Goal: Transaction & Acquisition: Download file/media

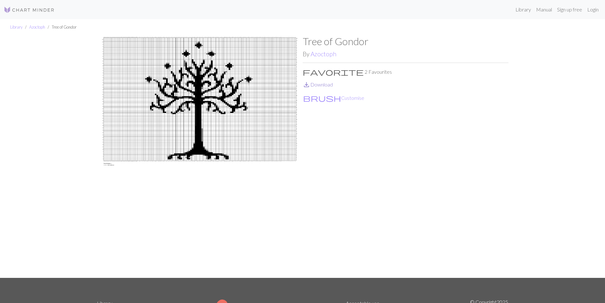
click at [319, 85] on link "save_alt Download" at bounding box center [318, 84] width 30 height 6
click at [0, 110] on div "Library Azoctoph Tree of Gondor Tree of Gondor By Azoctoph favorite 2 Favourite…" at bounding box center [302, 148] width 605 height 258
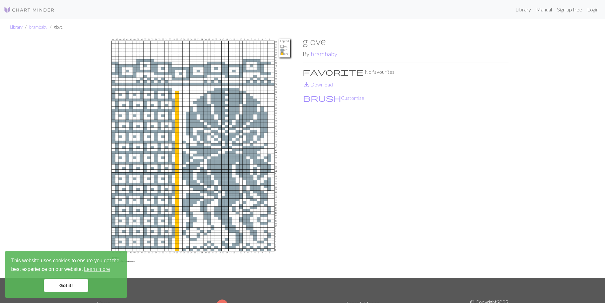
click at [309, 86] on span "save_alt" at bounding box center [307, 84] width 8 height 9
click at [118, 93] on img at bounding box center [200, 156] width 206 height 242
click at [21, 11] on img at bounding box center [29, 10] width 51 height 8
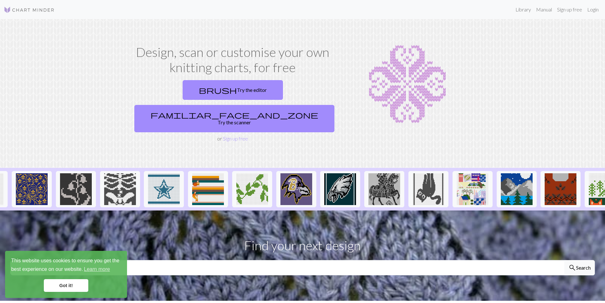
scroll to position [0, 476]
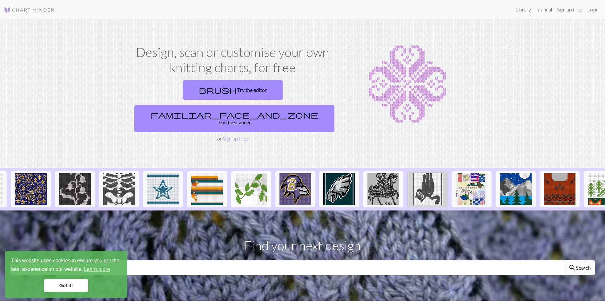
click at [426, 173] on img at bounding box center [427, 189] width 32 height 32
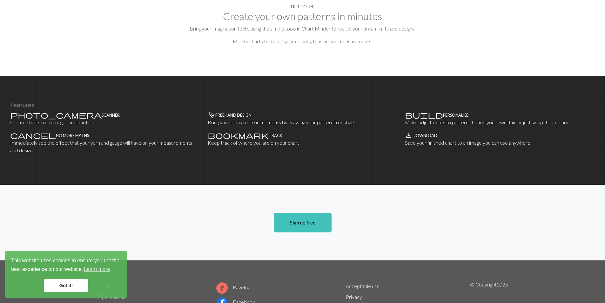
scroll to position [372, 0]
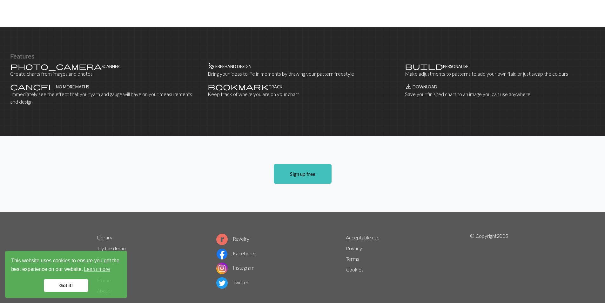
click at [104, 234] on link "Library" at bounding box center [105, 237] width 16 height 6
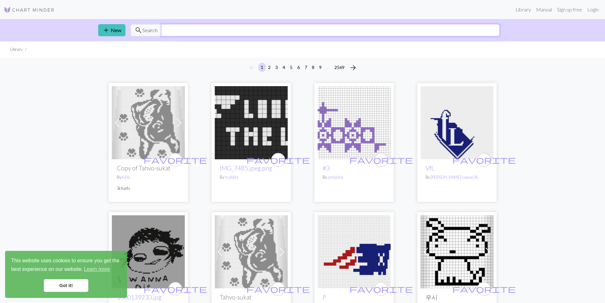
click at [190, 29] on input "text" at bounding box center [330, 30] width 338 height 12
type input "gloves"
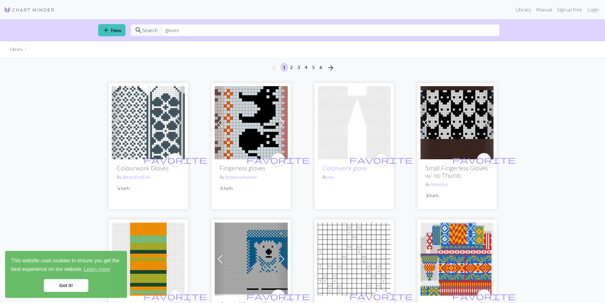
click at [250, 112] on img at bounding box center [251, 122] width 73 height 73
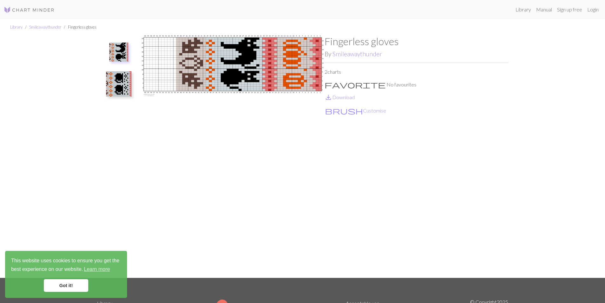
click at [120, 88] on img at bounding box center [118, 83] width 25 height 25
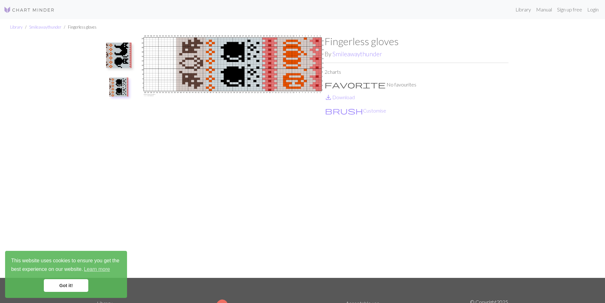
click at [128, 49] on img at bounding box center [118, 55] width 25 height 25
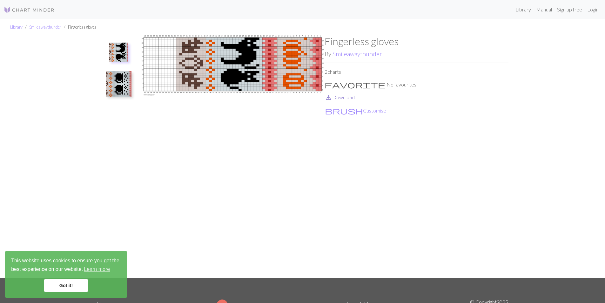
click at [348, 97] on link "save_alt Download" at bounding box center [339, 97] width 30 height 6
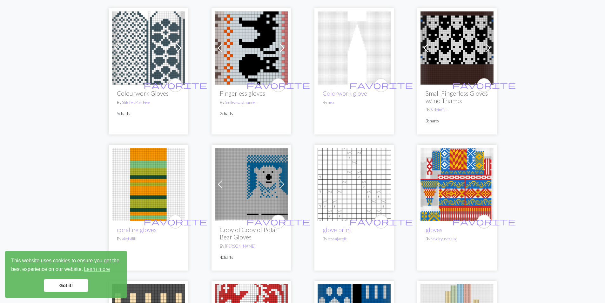
scroll to position [118, 0]
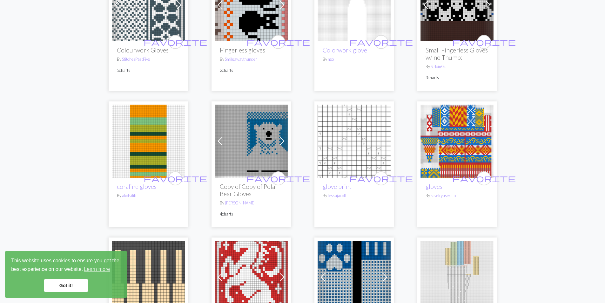
click at [238, 146] on img at bounding box center [251, 140] width 73 height 73
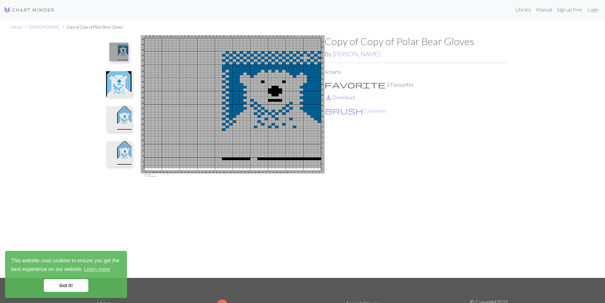
click at [346, 96] on link "save_alt Download" at bounding box center [339, 97] width 30 height 6
click at [122, 121] on img at bounding box center [118, 118] width 25 height 25
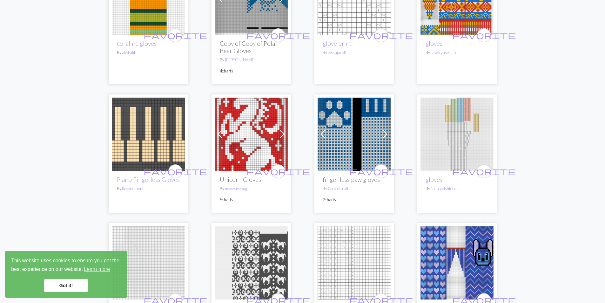
scroll to position [263, 0]
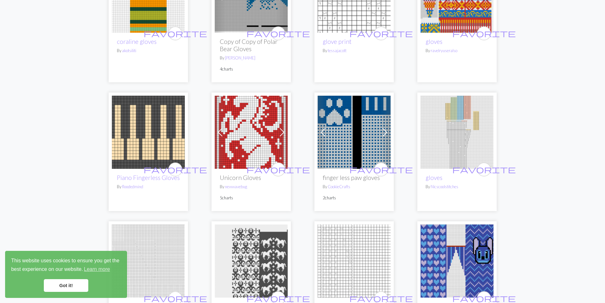
click at [267, 123] on img at bounding box center [251, 132] width 73 height 73
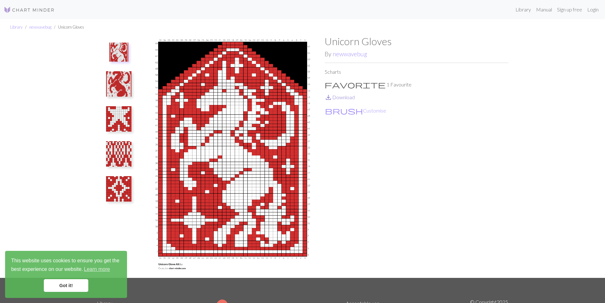
click at [344, 98] on link "save_alt Download" at bounding box center [339, 97] width 30 height 6
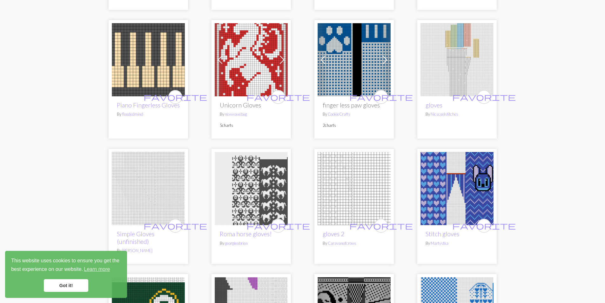
scroll to position [395, 0]
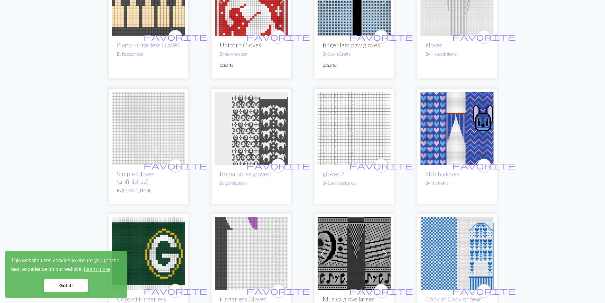
click at [445, 131] on img at bounding box center [456, 128] width 73 height 73
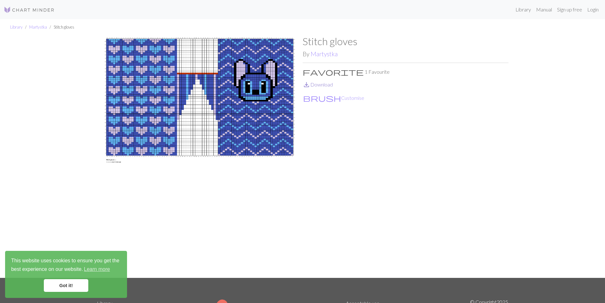
click at [326, 85] on link "save_alt Download" at bounding box center [318, 84] width 30 height 6
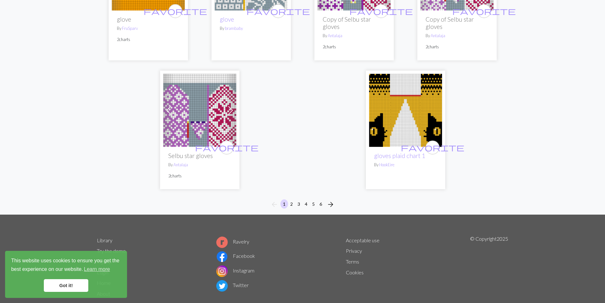
scroll to position [1580, 0]
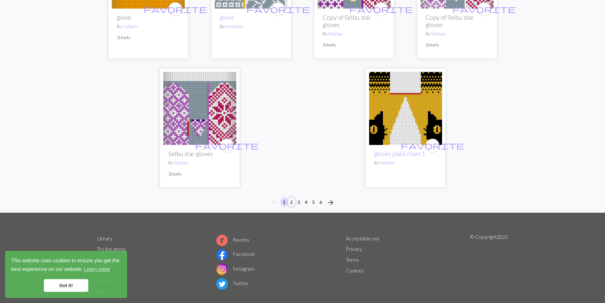
click at [292, 201] on button "2" at bounding box center [292, 201] width 8 height 9
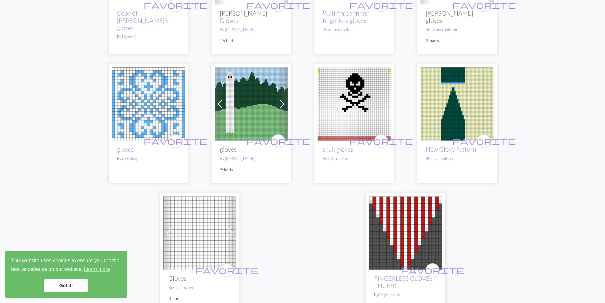
scroll to position [1525, 0]
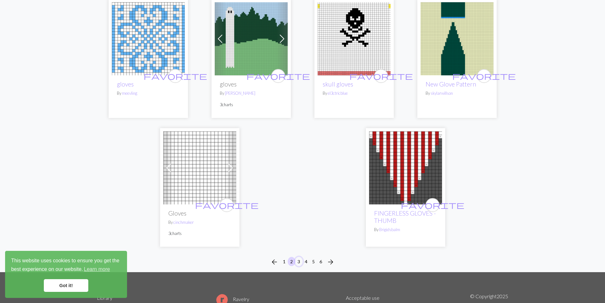
click at [298, 257] on button "3" at bounding box center [299, 261] width 8 height 9
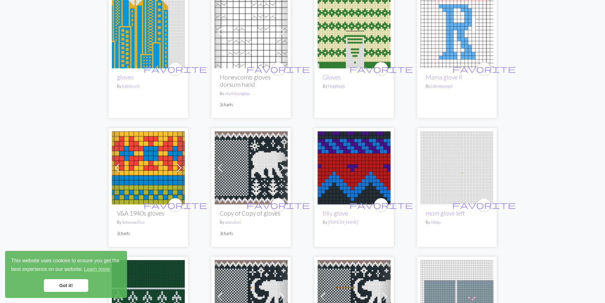
scroll to position [863, 0]
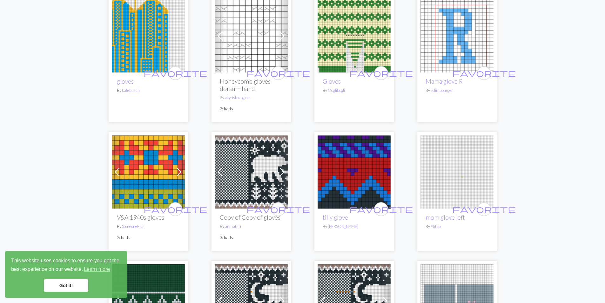
click at [272, 167] on img at bounding box center [251, 171] width 73 height 73
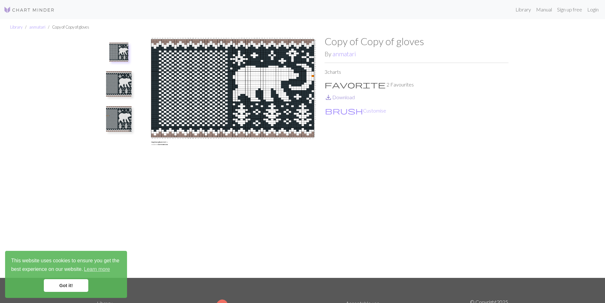
click at [349, 96] on link "save_alt Download" at bounding box center [339, 97] width 30 height 6
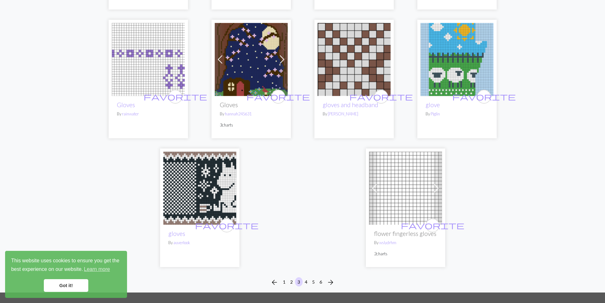
scroll to position [1525, 0]
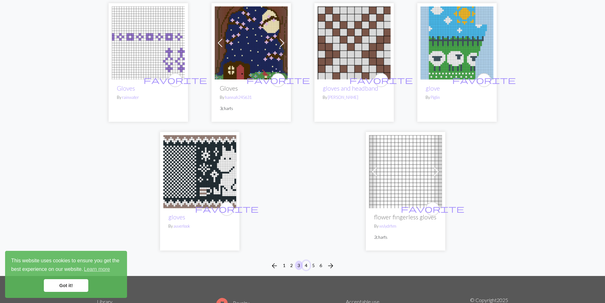
click at [306, 260] on button "4" at bounding box center [306, 264] width 8 height 9
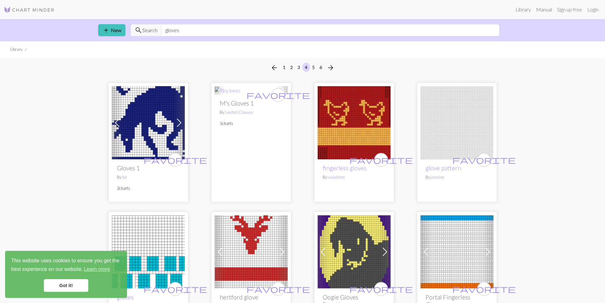
scroll to position [118, 0]
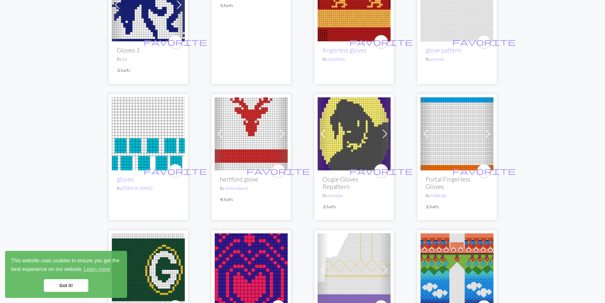
click at [357, 137] on img at bounding box center [353, 133] width 73 height 73
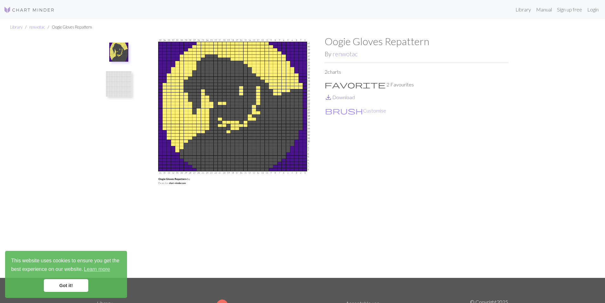
click at [344, 96] on link "save_alt Download" at bounding box center [339, 97] width 30 height 6
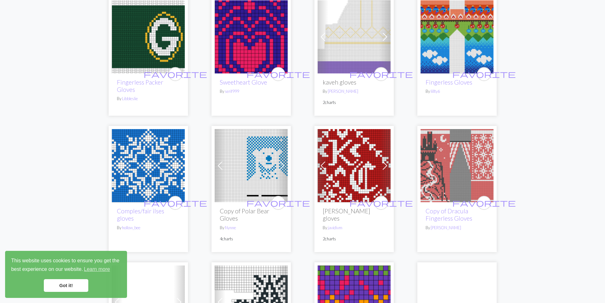
scroll to position [377, 0]
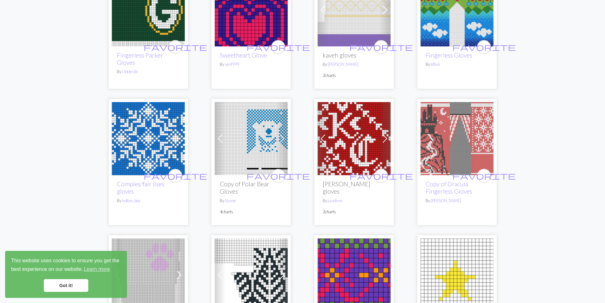
click at [224, 134] on span at bounding box center [220, 138] width 10 height 10
click at [246, 145] on img at bounding box center [251, 138] width 73 height 73
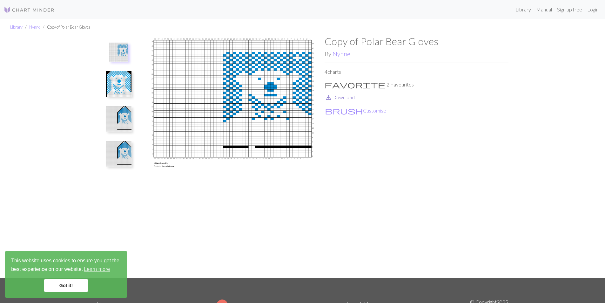
click at [337, 99] on link "save_alt Download" at bounding box center [339, 97] width 30 height 6
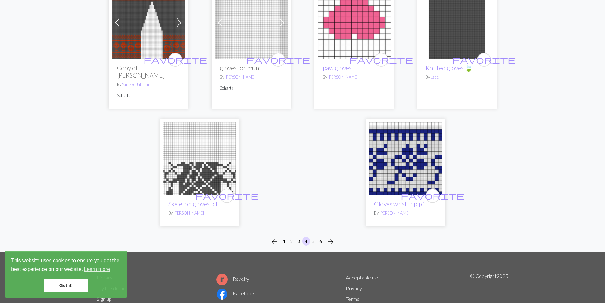
scroll to position [1588, 0]
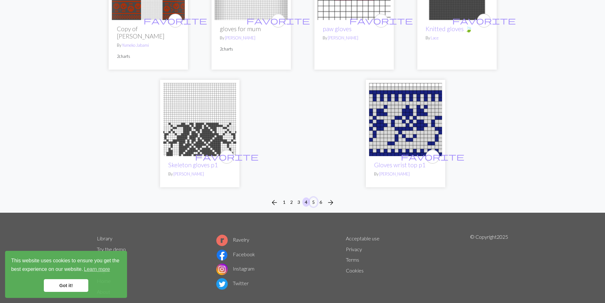
click at [314, 197] on button "5" at bounding box center [314, 201] width 8 height 9
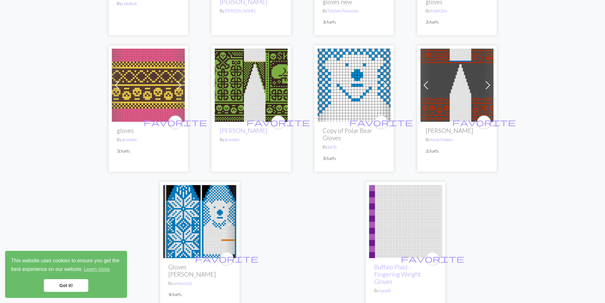
scroll to position [1495, 0]
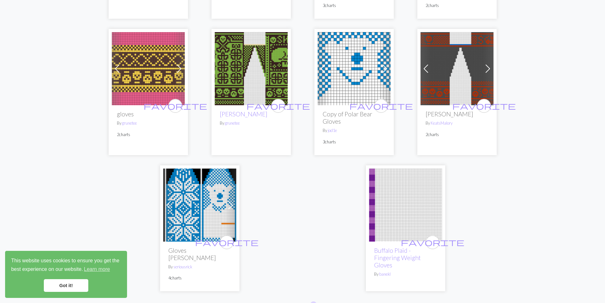
click at [187, 187] on img at bounding box center [199, 204] width 73 height 73
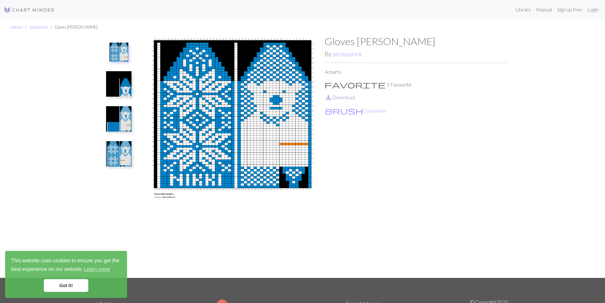
click at [337, 95] on link "save_alt Download" at bounding box center [339, 97] width 30 height 6
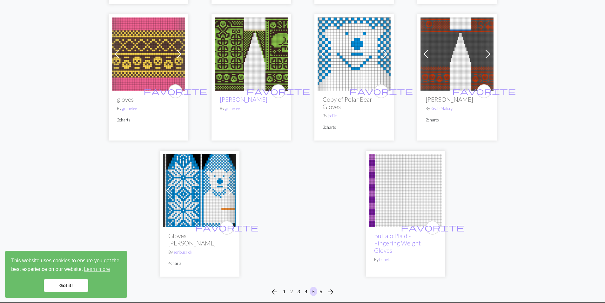
scroll to position [1553, 0]
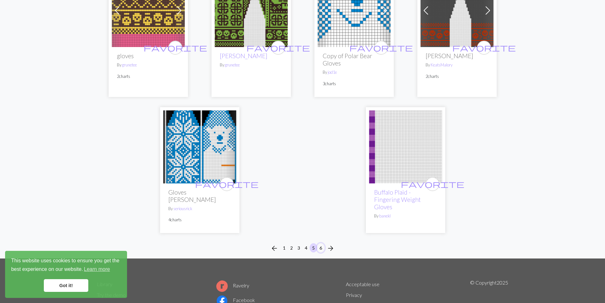
click at [321, 243] on button "6" at bounding box center [321, 247] width 8 height 9
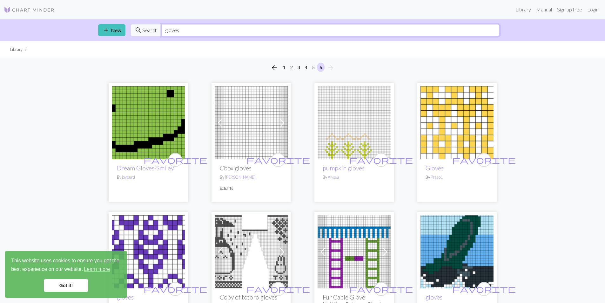
drag, startPoint x: 178, startPoint y: 30, endPoint x: 122, endPoint y: 18, distance: 57.5
click at [122, 18] on div "Library Manual Sign up free Login add New search Search gloves Library arrow_ba…" at bounding box center [302, 151] width 605 height 303
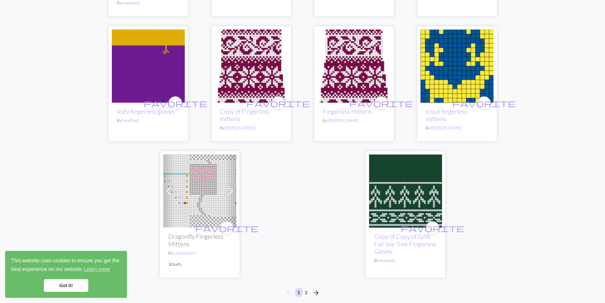
scroll to position [1534, 0]
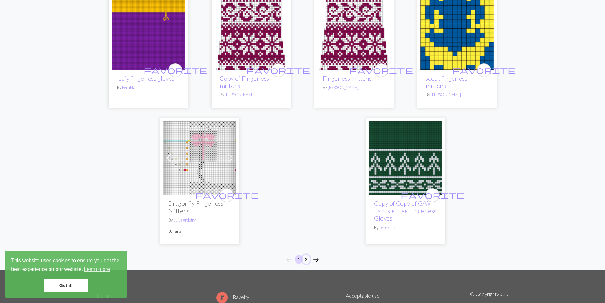
click at [306, 254] on button "2" at bounding box center [306, 258] width 8 height 9
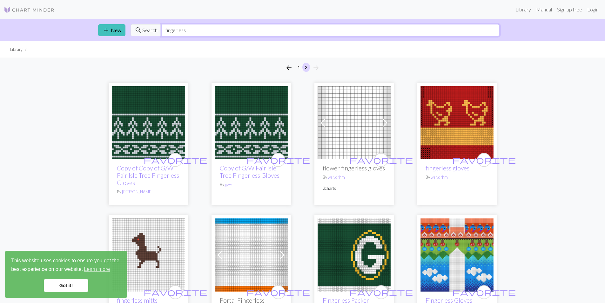
drag, startPoint x: 190, startPoint y: 29, endPoint x: 127, endPoint y: 26, distance: 63.0
click at [127, 26] on div "add New search Search fingerless" at bounding box center [302, 30] width 419 height 22
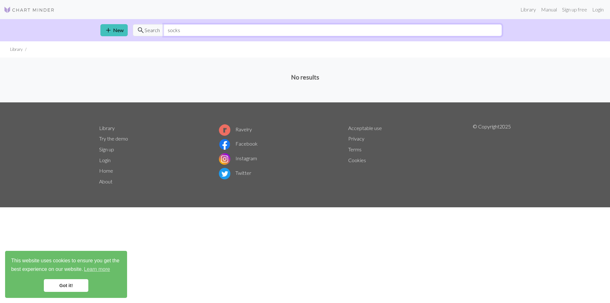
type input "socks"
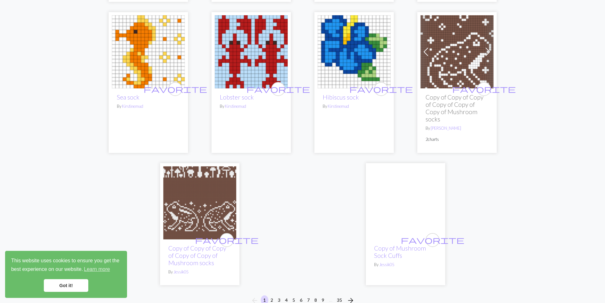
scroll to position [1662, 0]
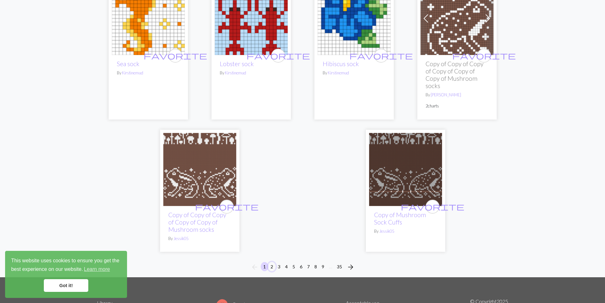
click at [271, 262] on button "2" at bounding box center [272, 266] width 8 height 9
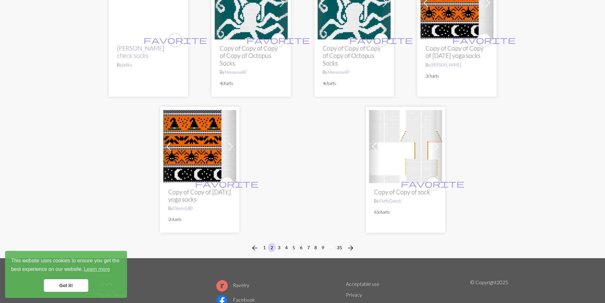
scroll to position [1618, 0]
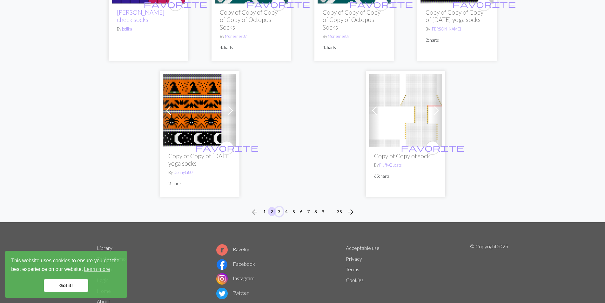
click at [279, 207] on button "3" at bounding box center [279, 211] width 8 height 9
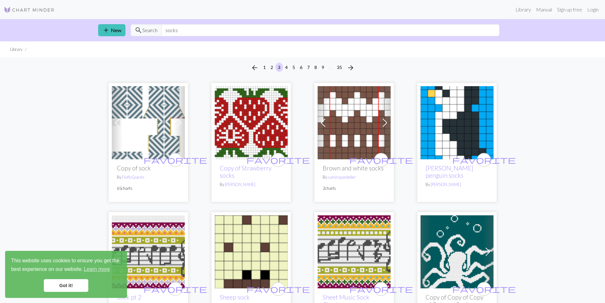
scroll to position [17, 0]
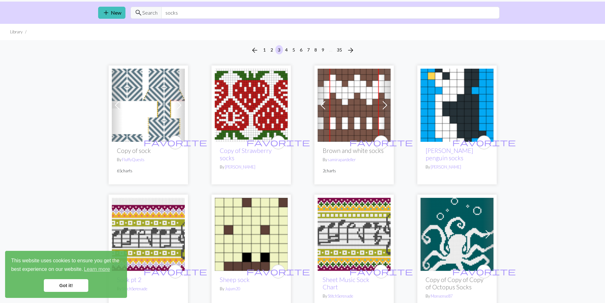
click at [244, 100] on img at bounding box center [251, 105] width 73 height 73
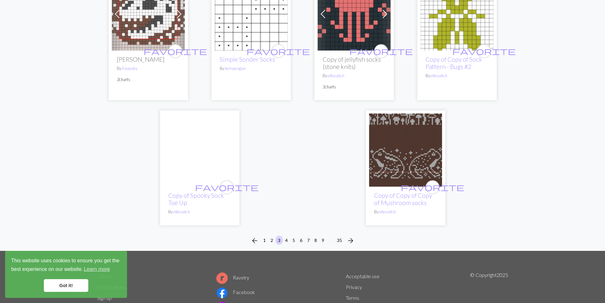
scroll to position [1666, 0]
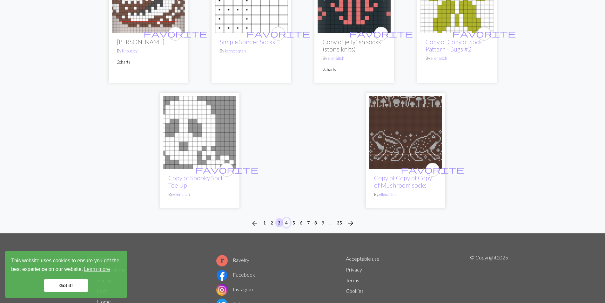
click at [286, 220] on button "4" at bounding box center [287, 222] width 8 height 9
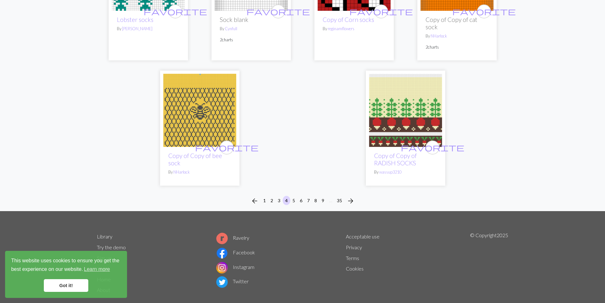
scroll to position [1653, 0]
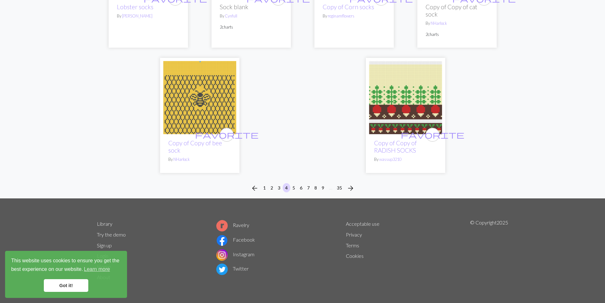
click at [355, 269] on ul "Acceptable use Privacy Terms Cookies" at bounding box center [363, 250] width 34 height 64
click at [294, 187] on button "5" at bounding box center [294, 187] width 8 height 9
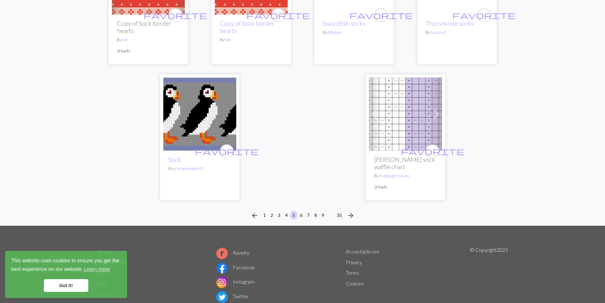
scroll to position [1637, 0]
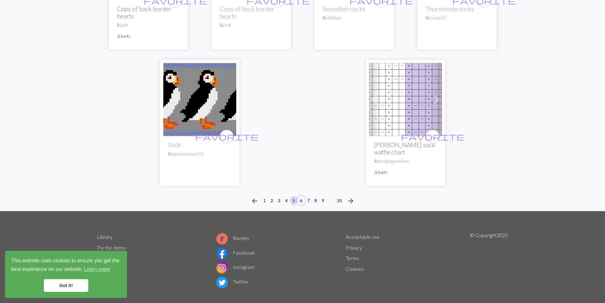
click at [301, 196] on button "6" at bounding box center [301, 200] width 8 height 9
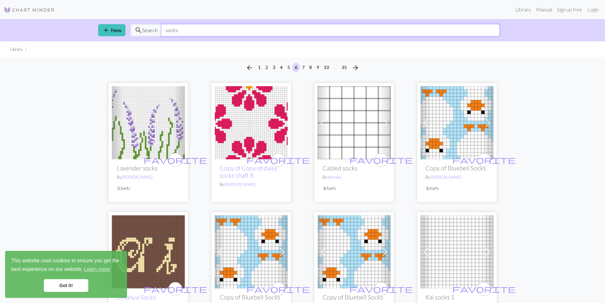
drag, startPoint x: 198, startPoint y: 32, endPoint x: 82, endPoint y: 27, distance: 116.6
click at [82, 27] on div "add New search Search socks" at bounding box center [302, 30] width 605 height 22
type input "mitts"
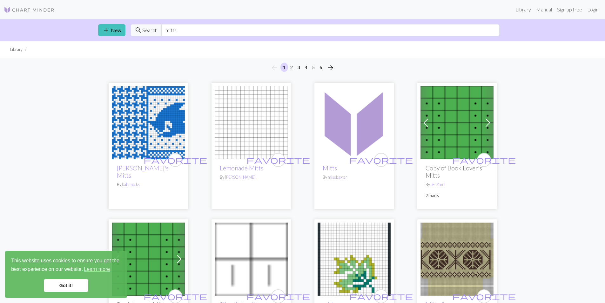
click at [135, 132] on img at bounding box center [148, 122] width 73 height 73
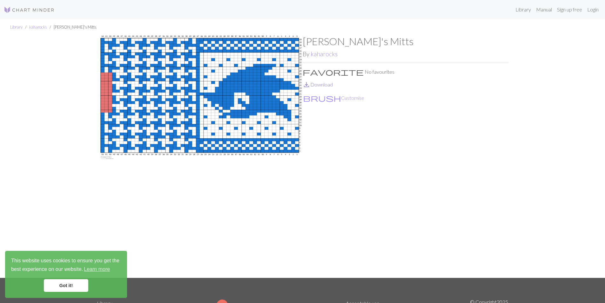
click at [328, 84] on link "save_alt Download" at bounding box center [318, 84] width 30 height 6
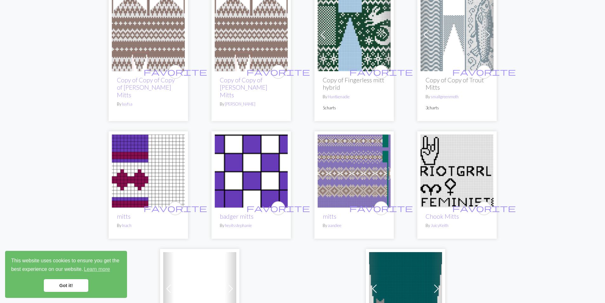
scroll to position [1568, 0]
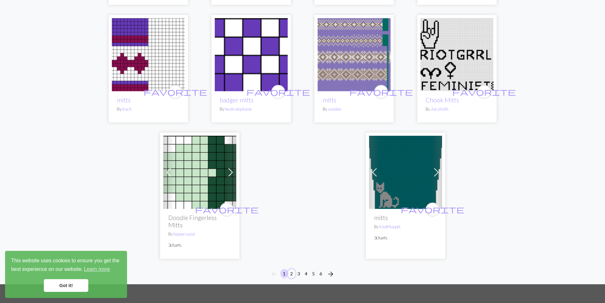
click at [292, 269] on button "2" at bounding box center [292, 273] width 8 height 9
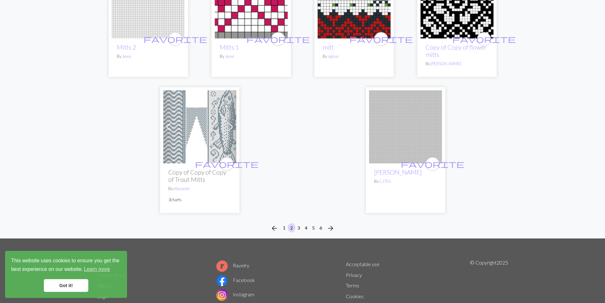
scroll to position [1568, 0]
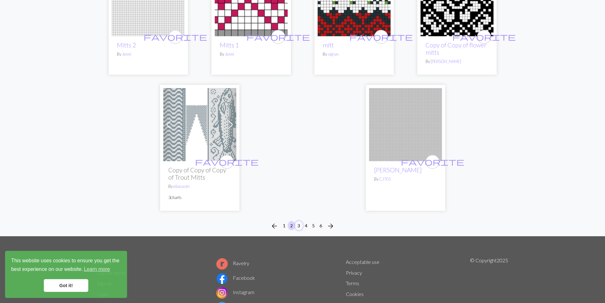
click at [299, 221] on button "3" at bounding box center [299, 225] width 8 height 9
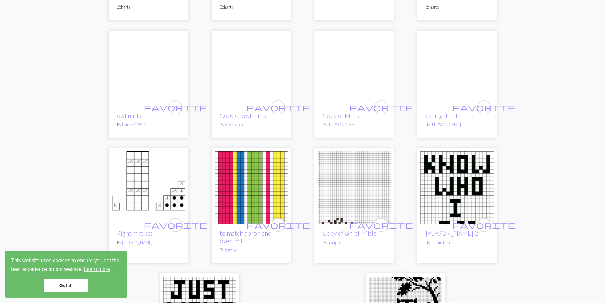
scroll to position [1572, 0]
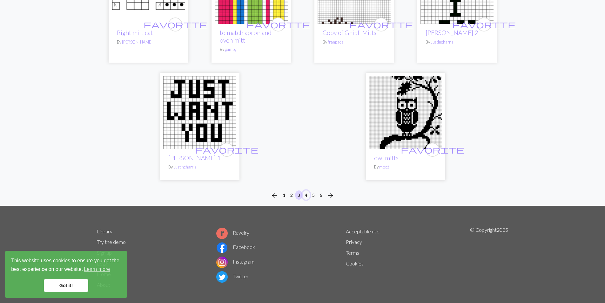
click at [305, 190] on button "4" at bounding box center [306, 194] width 8 height 9
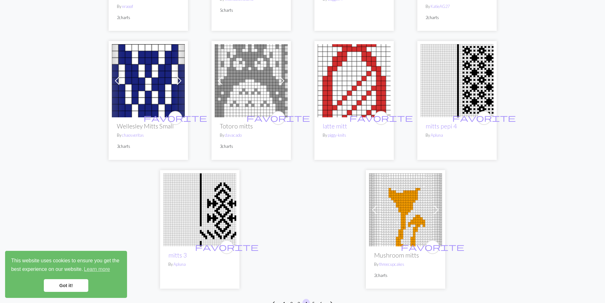
scroll to position [1490, 0]
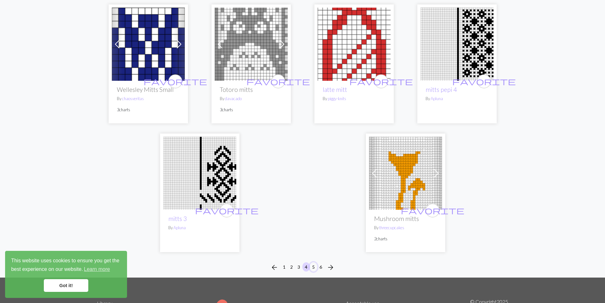
click at [315, 262] on button "5" at bounding box center [314, 266] width 8 height 9
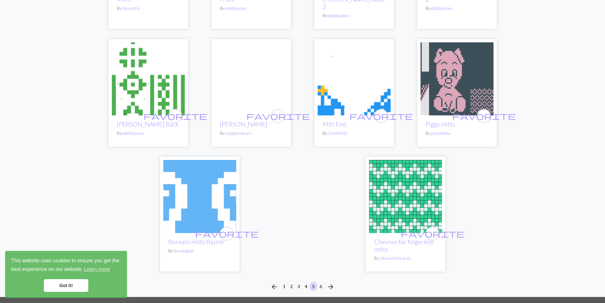
scroll to position [1485, 0]
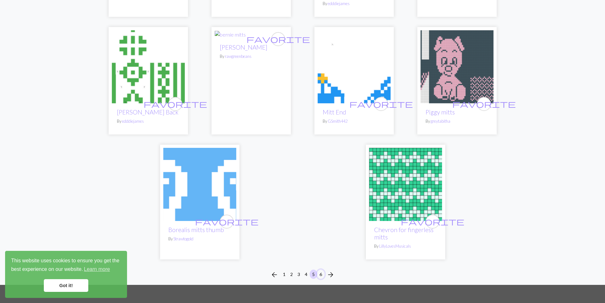
click at [323, 269] on button "6" at bounding box center [321, 273] width 8 height 9
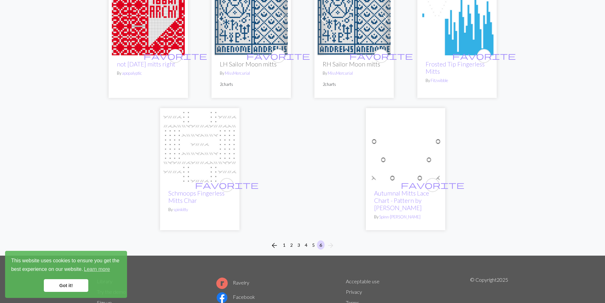
scroll to position [105, 0]
